Goal: Task Accomplishment & Management: Use online tool/utility

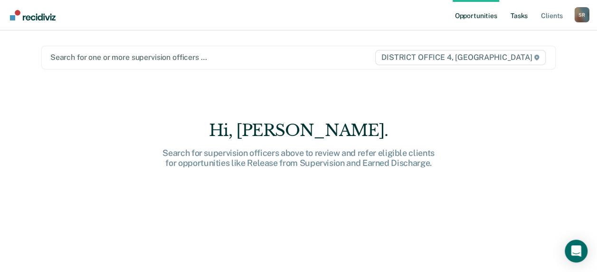
click at [515, 13] on link "Tasks" at bounding box center [519, 15] width 21 height 30
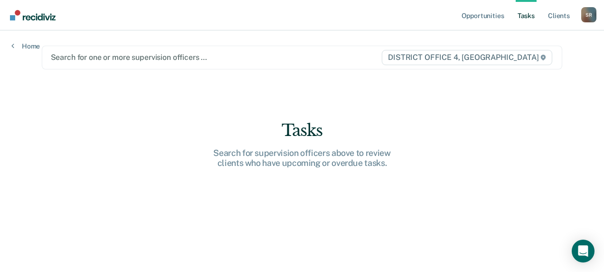
click at [216, 56] on div at bounding box center [216, 57] width 330 height 11
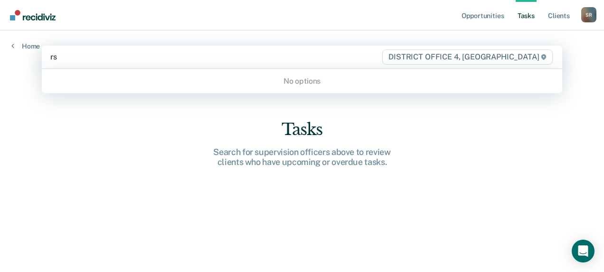
type input "r"
type input "sc"
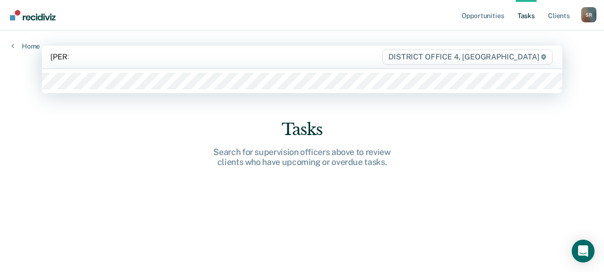
type input "[PERSON_NAME]"
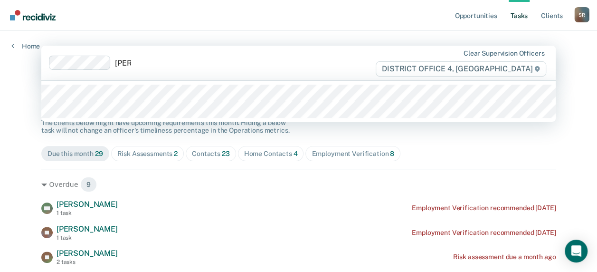
type input "[PERSON_NAME]"
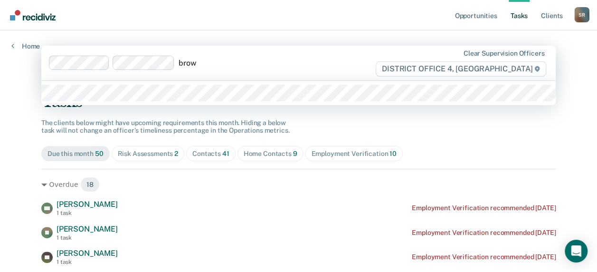
type input "brown"
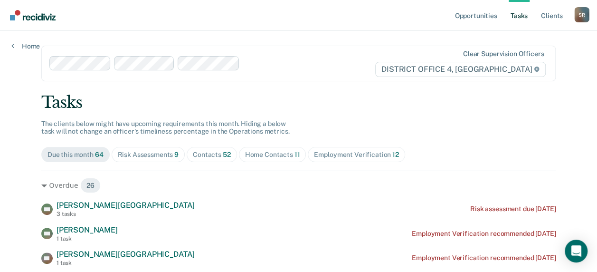
click at [273, 152] on div "Home Contacts 11" at bounding box center [272, 155] width 55 height 8
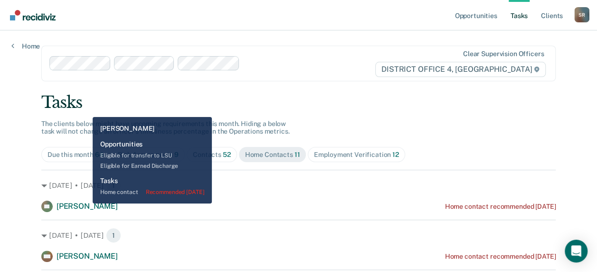
click at [85, 204] on span "[PERSON_NAME]" at bounding box center [87, 205] width 61 height 9
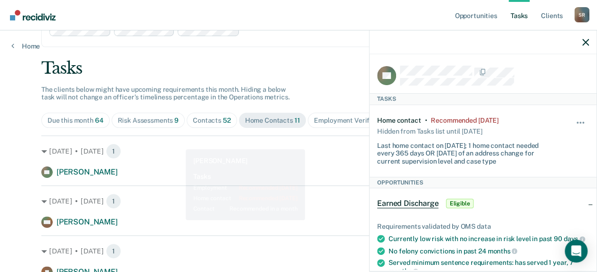
scroll to position [47, 0]
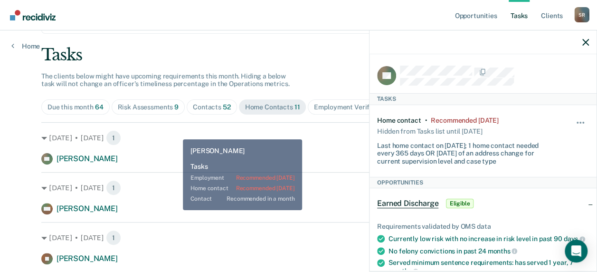
click at [176, 210] on div "MN [PERSON_NAME] Home contact recommended [DATE]" at bounding box center [298, 208] width 514 height 11
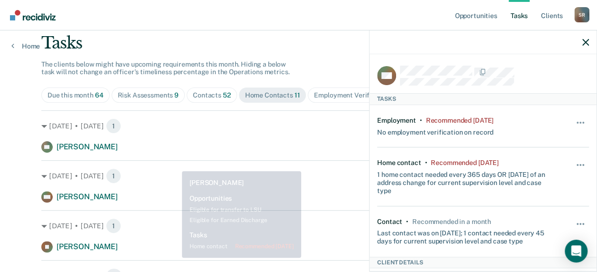
scroll to position [142, 0]
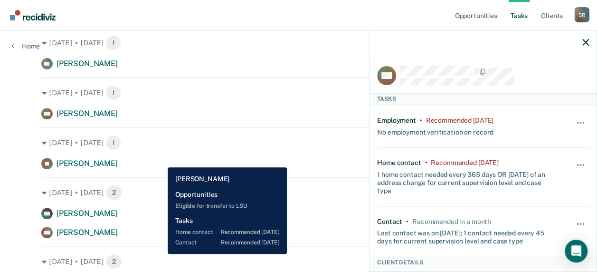
click at [160, 160] on div "[PERSON_NAME] [PERSON_NAME] Home contact recommended [DATE]" at bounding box center [298, 163] width 514 height 11
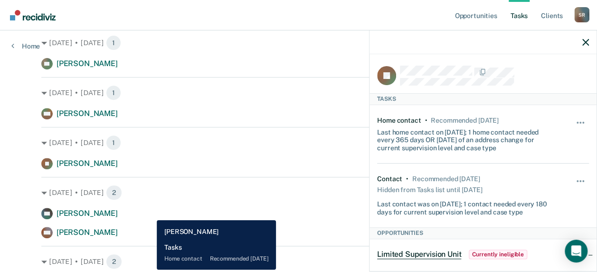
click at [150, 213] on div "DH [PERSON_NAME] Home contact recommended [DATE]" at bounding box center [298, 212] width 514 height 11
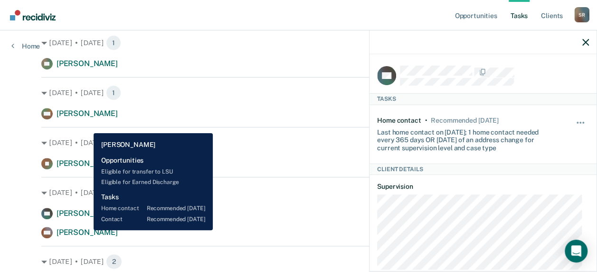
click at [86, 230] on span "[PERSON_NAME]" at bounding box center [87, 231] width 61 height 9
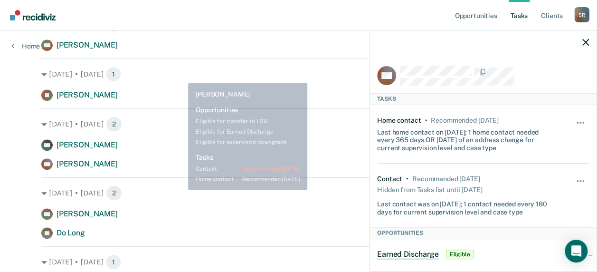
scroll to position [237, 0]
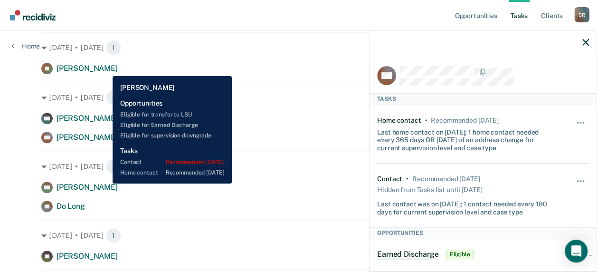
click at [100, 180] on div "[DATE] • [DATE] 2 ND [PERSON_NAME] Home contact recommended [DATE] DL Do Long H…" at bounding box center [298, 181] width 514 height 61
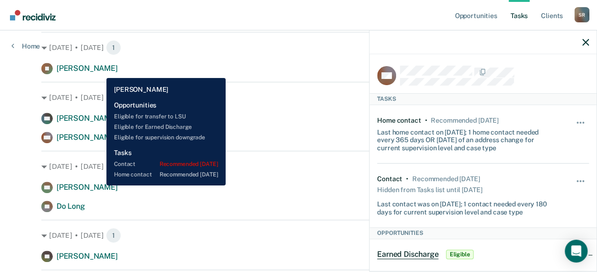
click at [100, 186] on span "[PERSON_NAME]" at bounding box center [87, 186] width 61 height 9
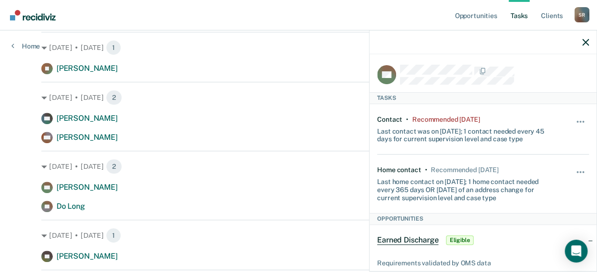
scroll to position [0, 0]
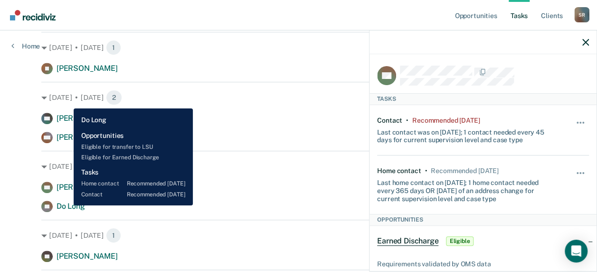
click at [66, 205] on span "Do Long" at bounding box center [71, 205] width 28 height 9
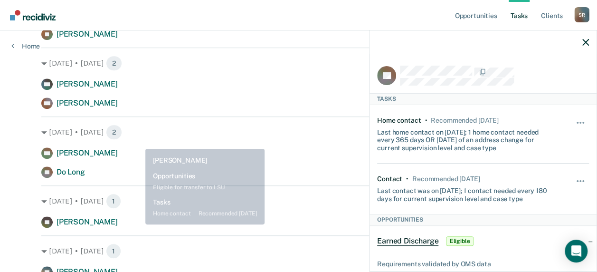
scroll to position [285, 0]
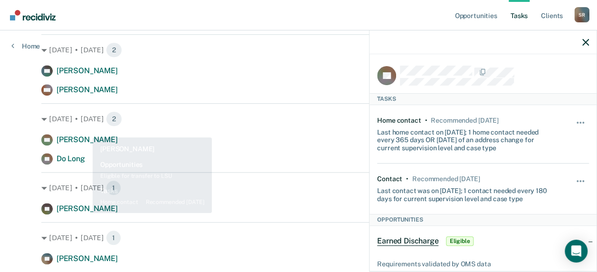
click at [85, 212] on div "[PERSON_NAME]" at bounding box center [87, 209] width 61 height 10
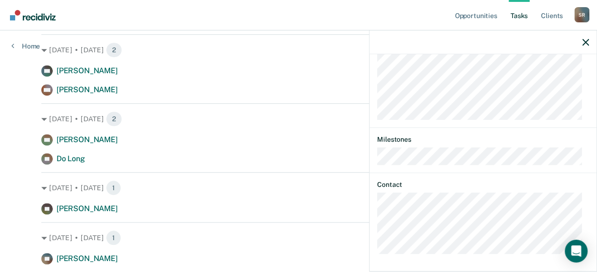
scroll to position [380, 0]
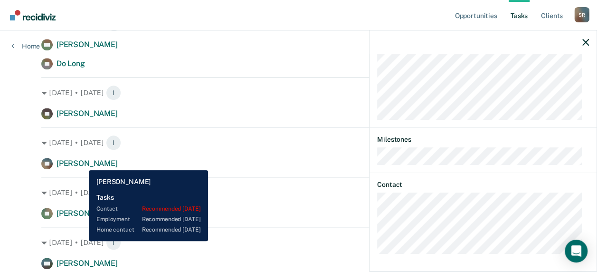
click at [83, 162] on span "[PERSON_NAME]" at bounding box center [87, 163] width 61 height 9
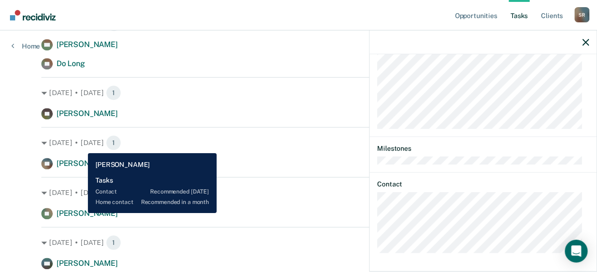
click at [81, 213] on span "[PERSON_NAME]" at bounding box center [87, 212] width 61 height 9
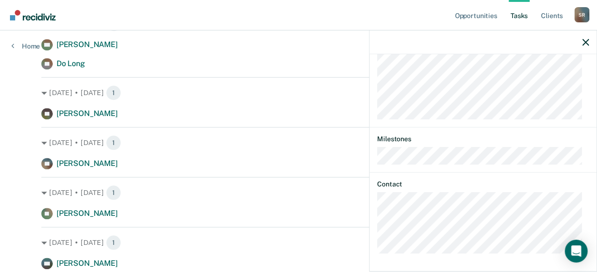
click at [77, 207] on div "[PERSON_NAME] [PERSON_NAME]" at bounding box center [79, 212] width 76 height 11
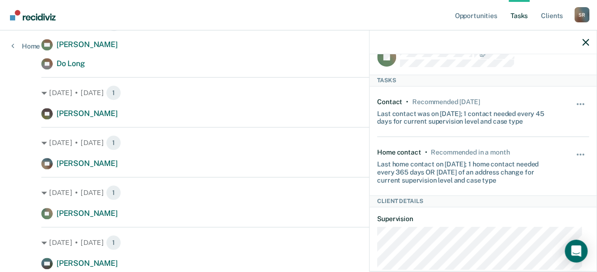
scroll to position [0, 0]
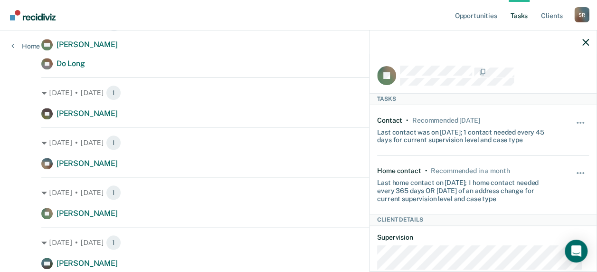
click at [581, 40] on div at bounding box center [482, 42] width 227 height 24
click at [586, 42] on icon "button" at bounding box center [585, 42] width 7 height 7
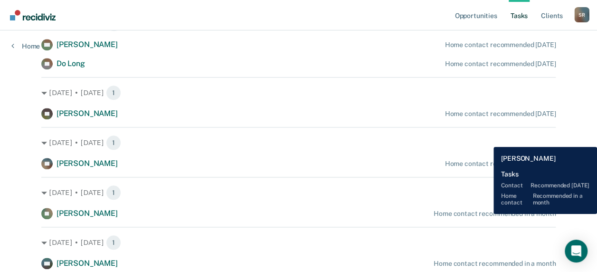
click at [486, 214] on div "Home contact recommended in a month" at bounding box center [495, 213] width 122 height 8
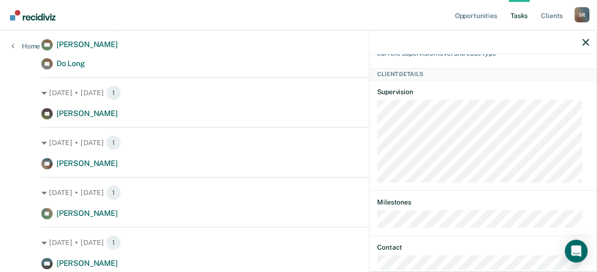
scroll to position [208, 0]
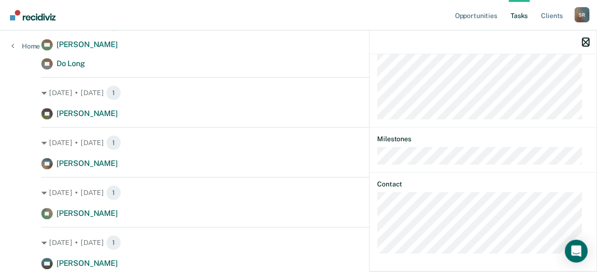
drag, startPoint x: 588, startPoint y: 44, endPoint x: 564, endPoint y: 40, distance: 24.4
click at [587, 44] on icon "button" at bounding box center [585, 42] width 7 height 7
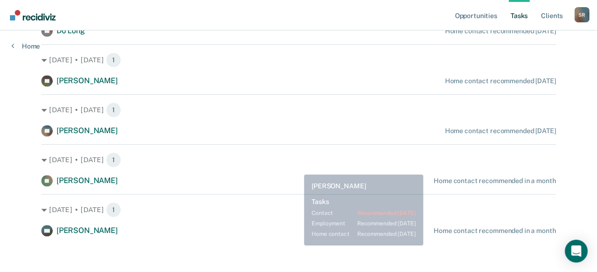
scroll to position [415, 0]
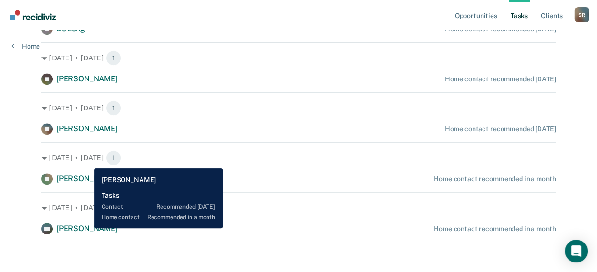
click at [87, 231] on span "[PERSON_NAME]" at bounding box center [87, 228] width 61 height 9
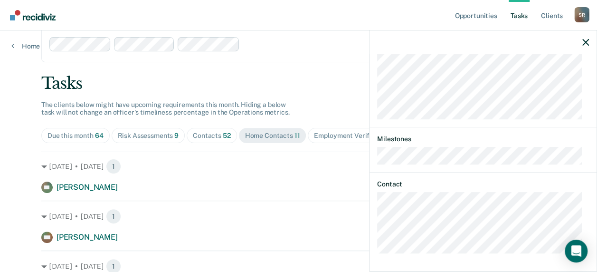
scroll to position [0, 0]
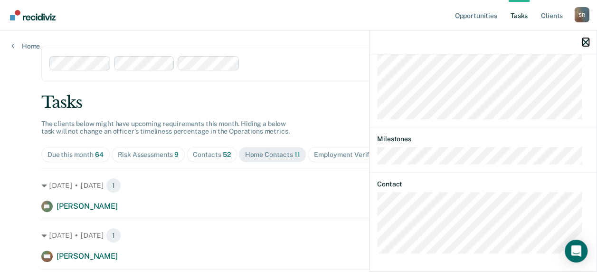
click at [584, 43] on icon "button" at bounding box center [585, 42] width 7 height 7
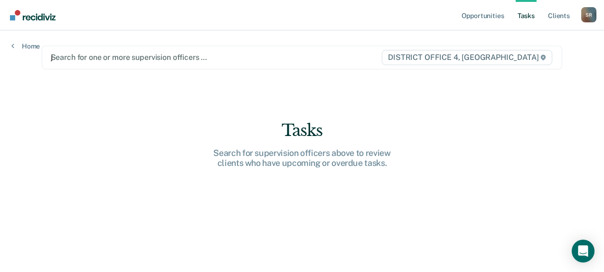
type input "jo"
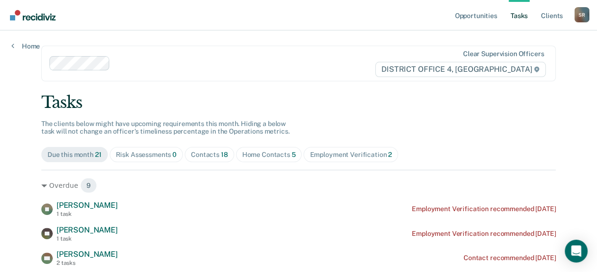
click at [261, 151] on div "Home Contacts 5" at bounding box center [269, 155] width 54 height 8
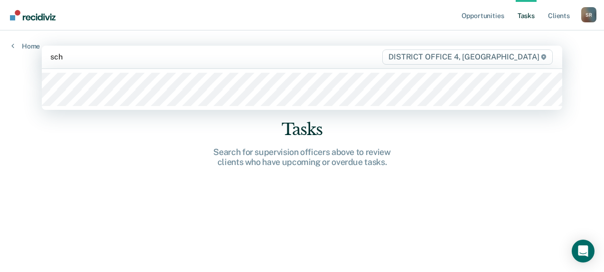
type input "schu"
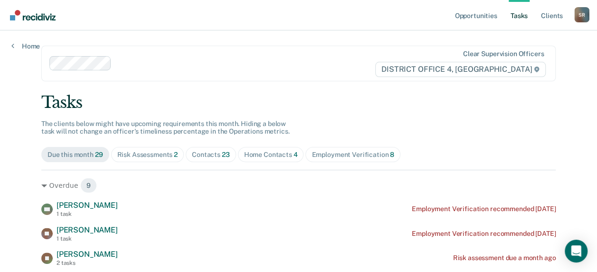
click at [259, 153] on div "Home Contacts 4" at bounding box center [271, 155] width 54 height 8
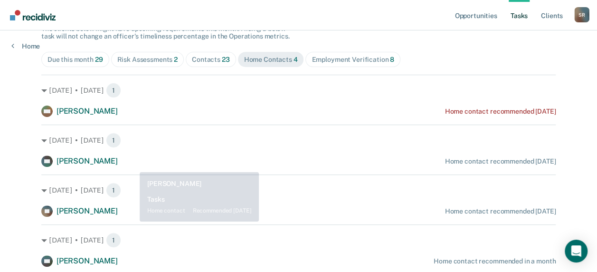
scroll to position [127, 0]
